Goal: Task Accomplishment & Management: Use online tool/utility

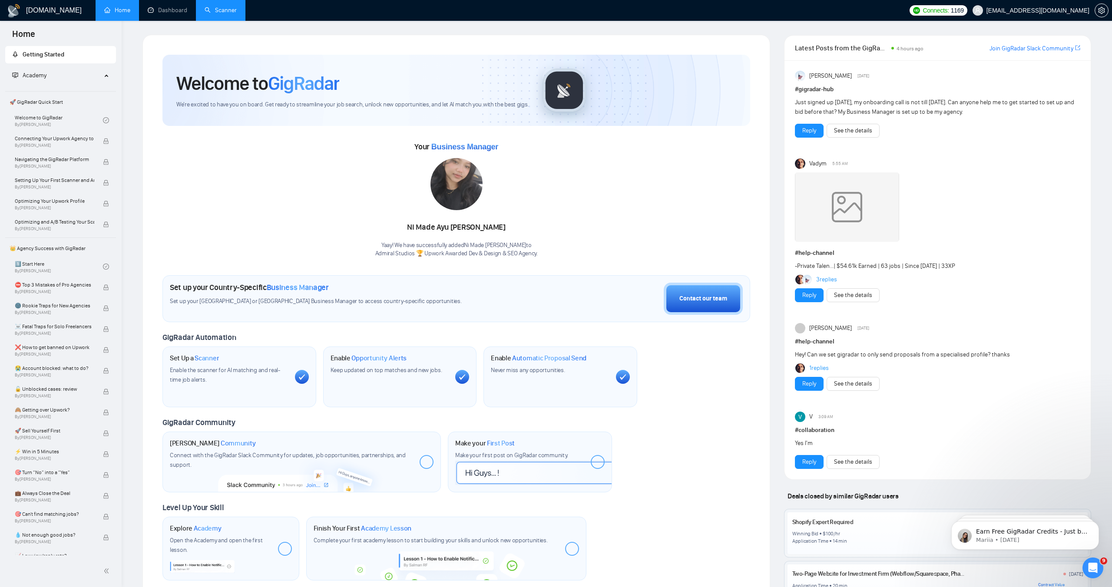
click at [212, 10] on link "Scanner" at bounding box center [221, 10] width 32 height 7
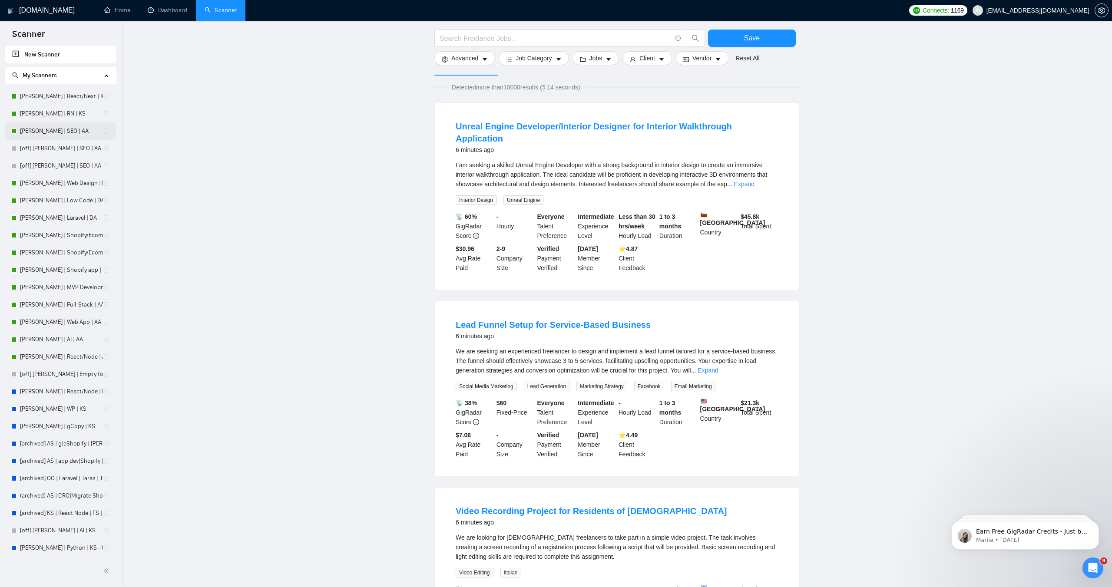
click at [59, 138] on link "[PERSON_NAME] | SEO | AA" at bounding box center [61, 130] width 83 height 17
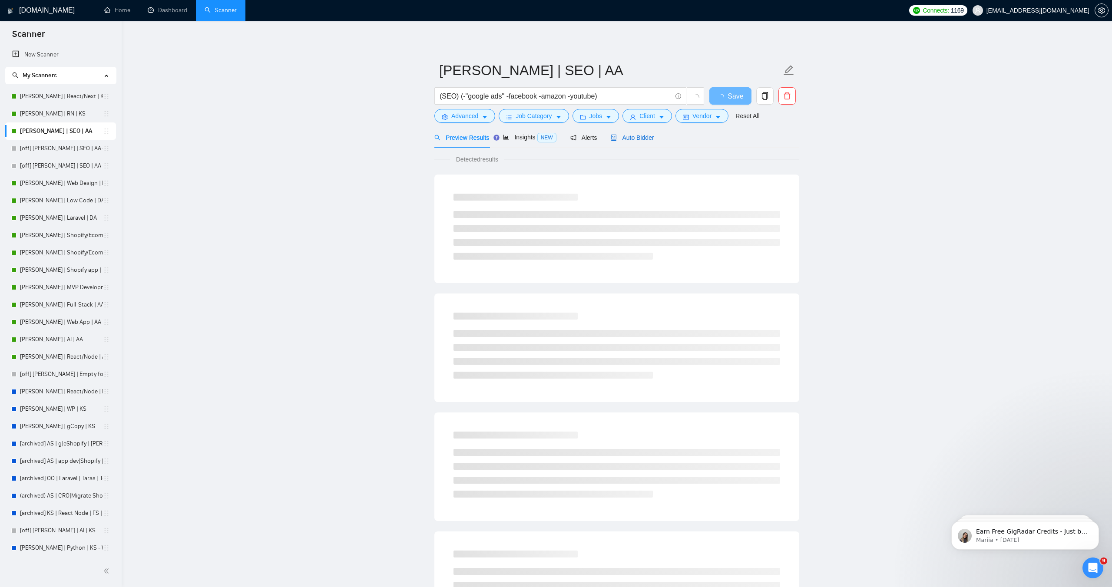
click at [627, 137] on span "Auto Bidder" at bounding box center [632, 137] width 43 height 7
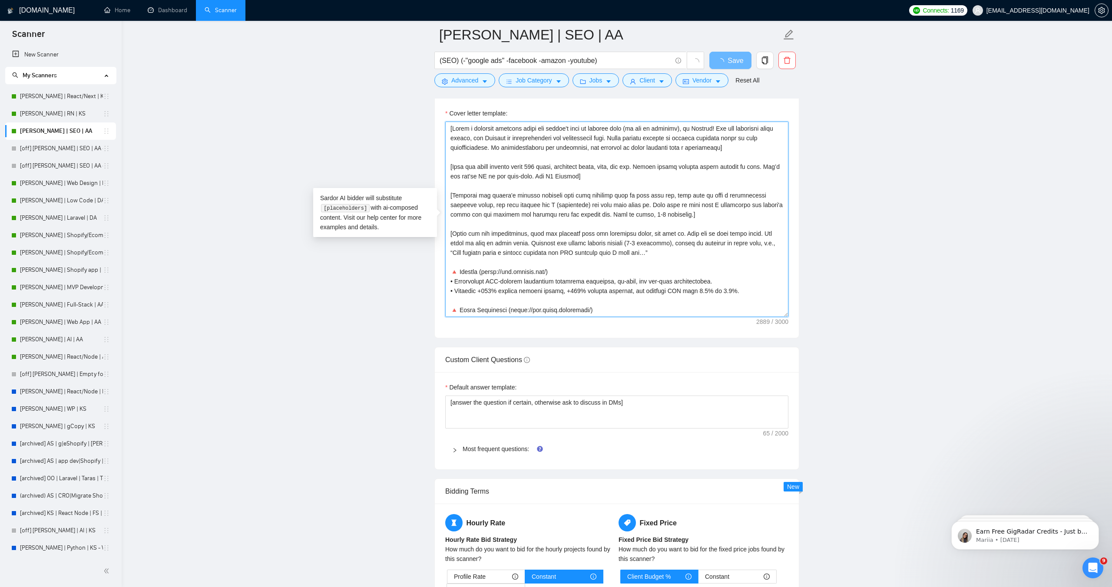
drag, startPoint x: 632, startPoint y: 314, endPoint x: 622, endPoint y: 91, distance: 223.0
click at [622, 91] on div "Nick | SEO | AA (SEO) (-"google ads" -facebook -amazon -youtube) Save Advanced …" at bounding box center [616, 254] width 365 height 2414
click at [596, 179] on textarea "Cover letter template:" at bounding box center [616, 219] width 343 height 195
